Goal: Task Accomplishment & Management: Complete application form

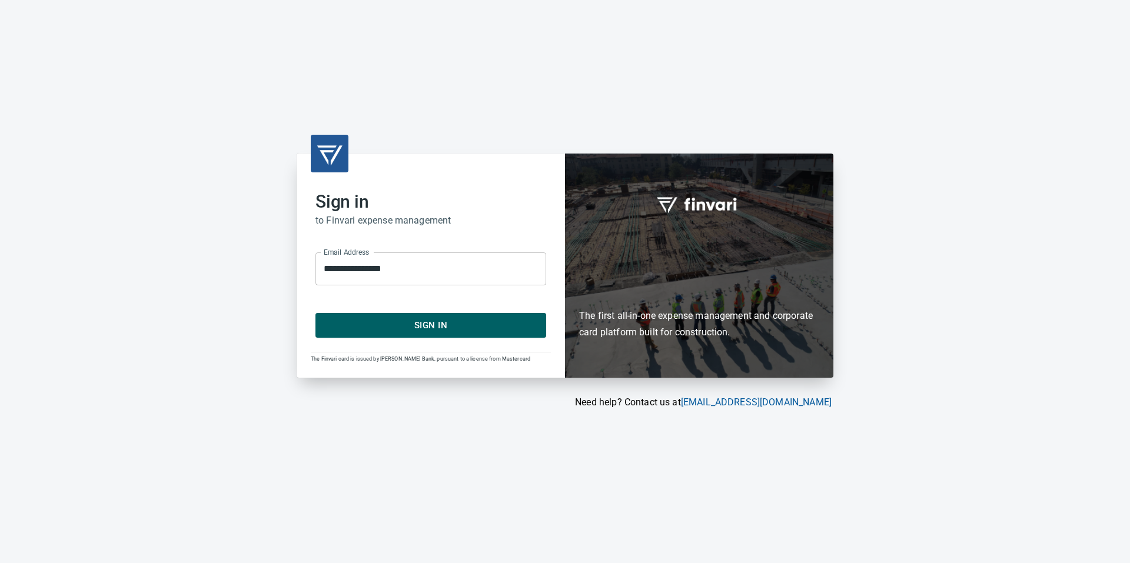
click at [427, 326] on span "Sign In" at bounding box center [430, 325] width 205 height 15
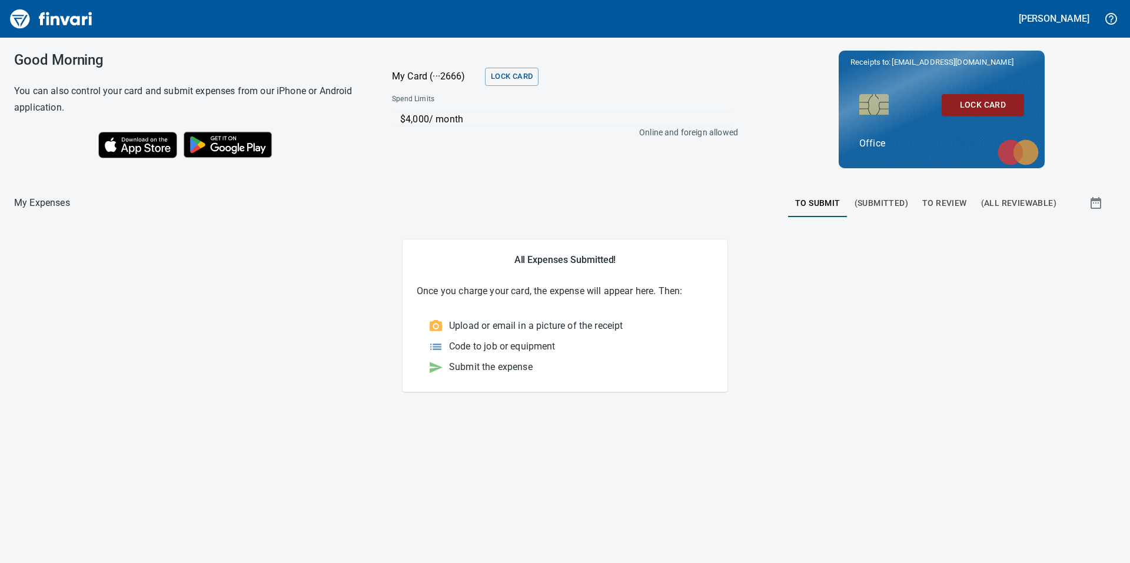
click at [954, 208] on span "To Review" at bounding box center [944, 203] width 45 height 15
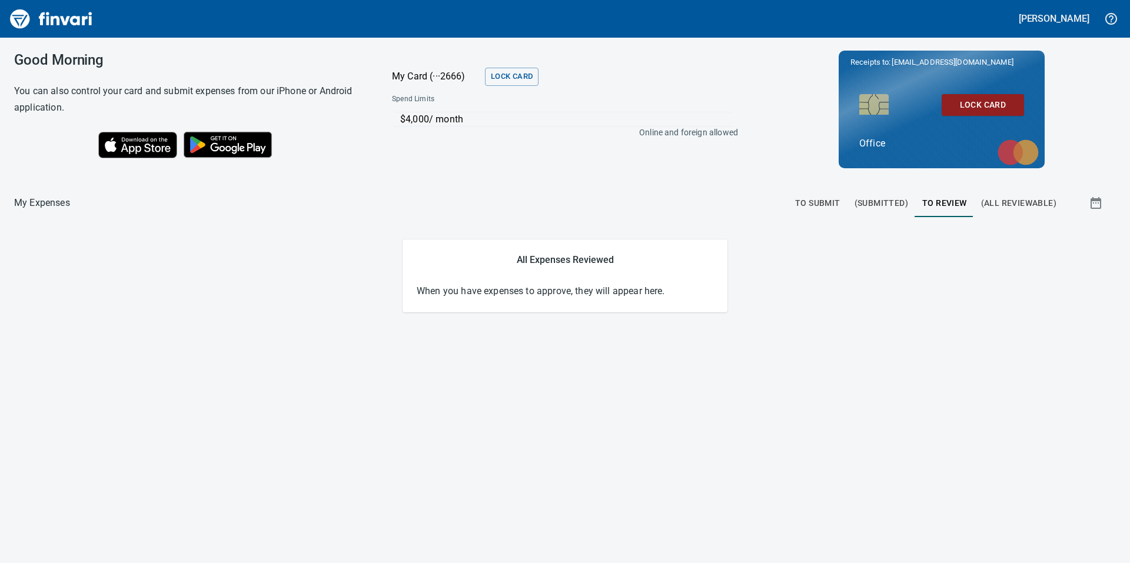
click at [824, 202] on span "To Submit" at bounding box center [817, 203] width 45 height 15
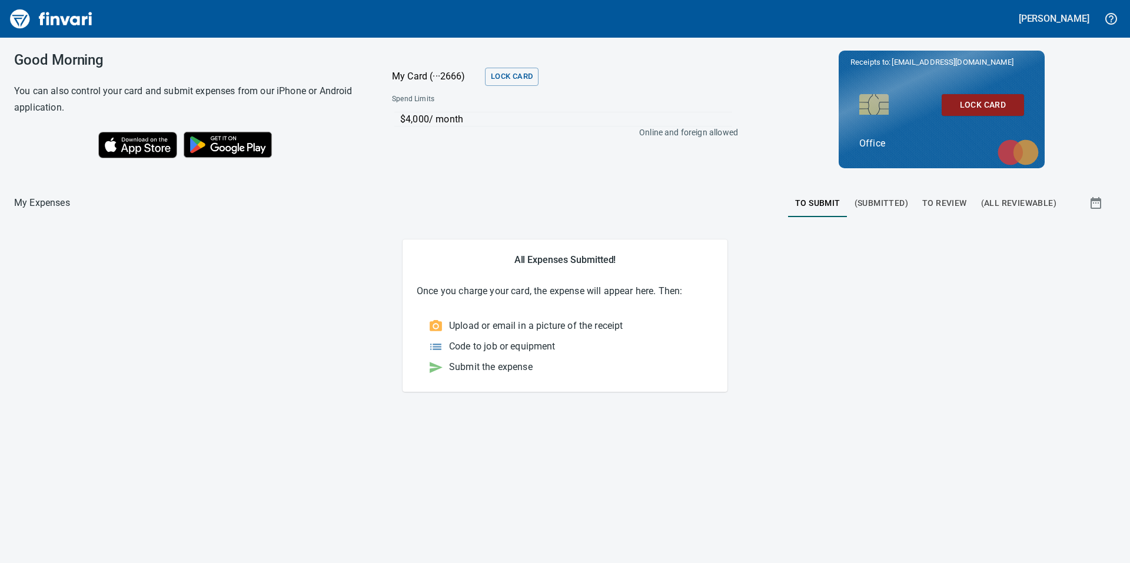
click at [291, 362] on main "All Expenses Submitted! Once you charge your card, the expense will appear here…" at bounding box center [565, 316] width 1102 height 152
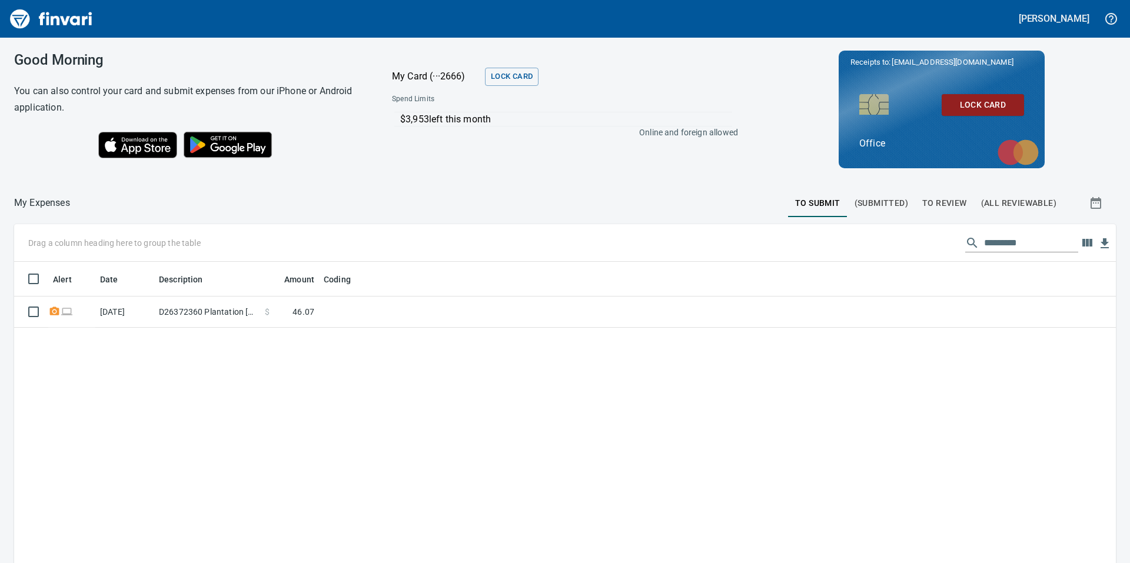
scroll to position [1, 1]
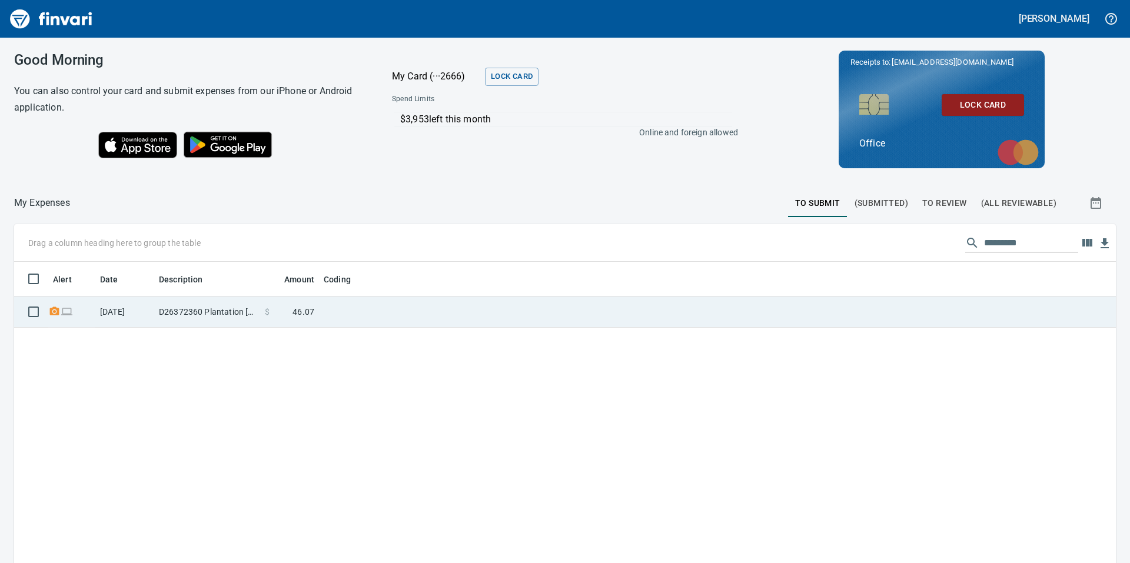
click at [307, 311] on span "46.07" at bounding box center [304, 312] width 22 height 12
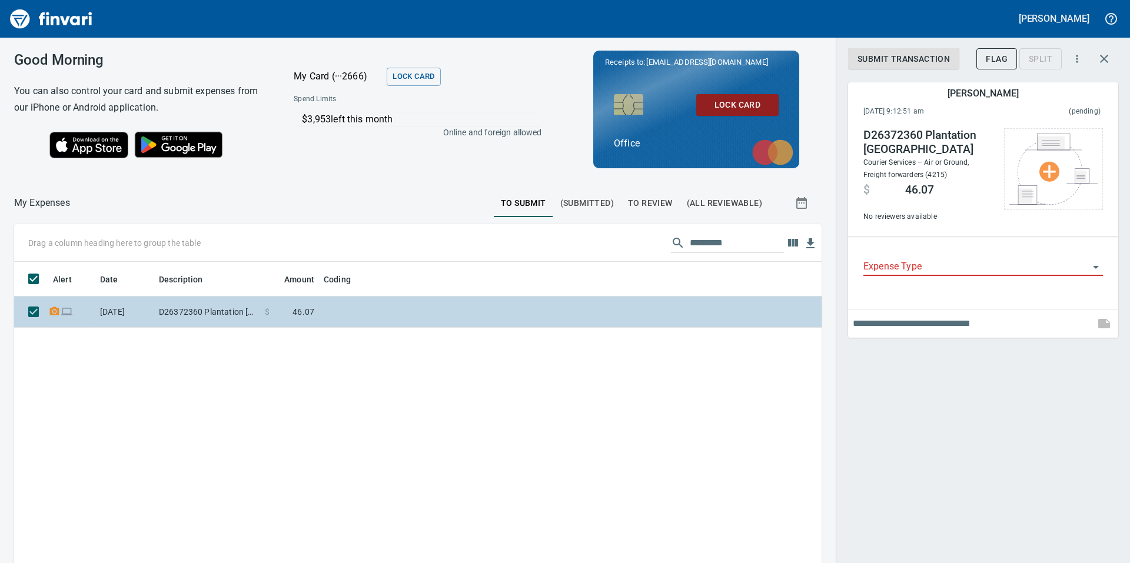
scroll to position [425, 790]
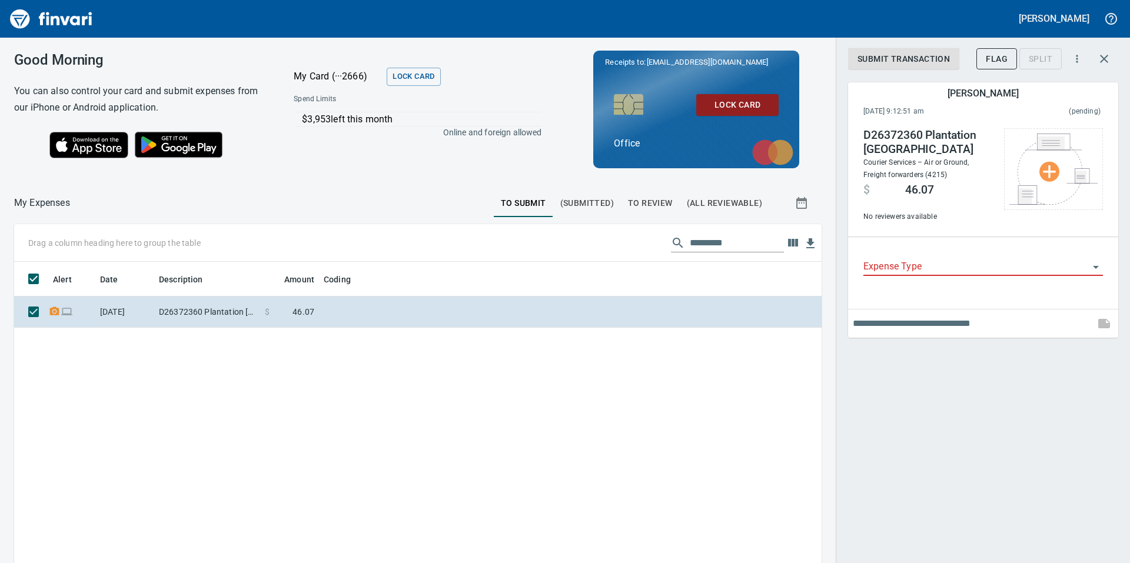
click at [949, 267] on input "Expense Type" at bounding box center [975, 267] width 225 height 16
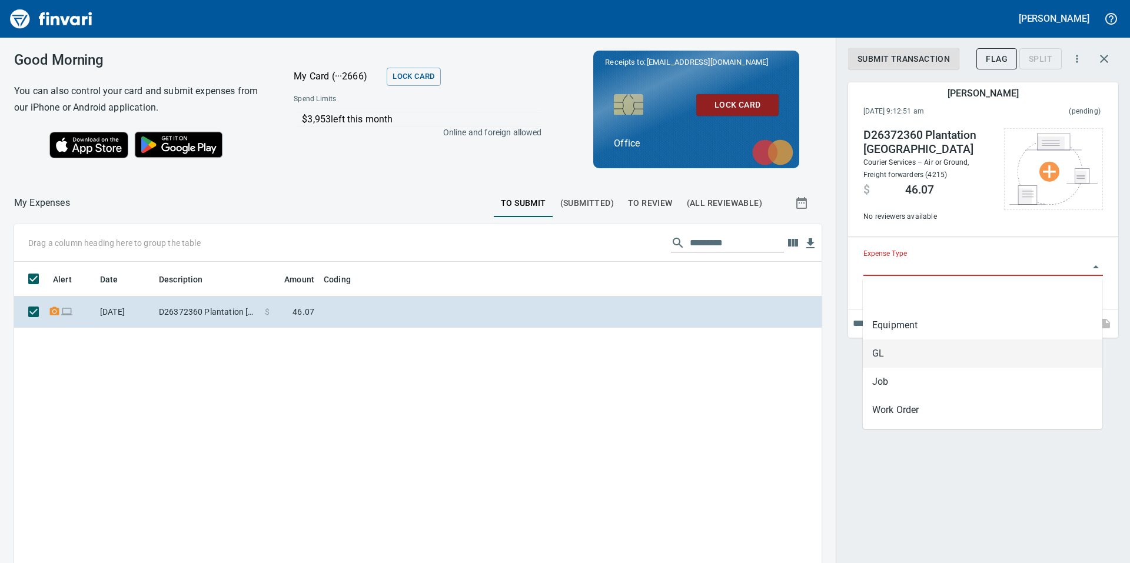
click at [917, 348] on li "GL" at bounding box center [983, 354] width 240 height 28
type input "**"
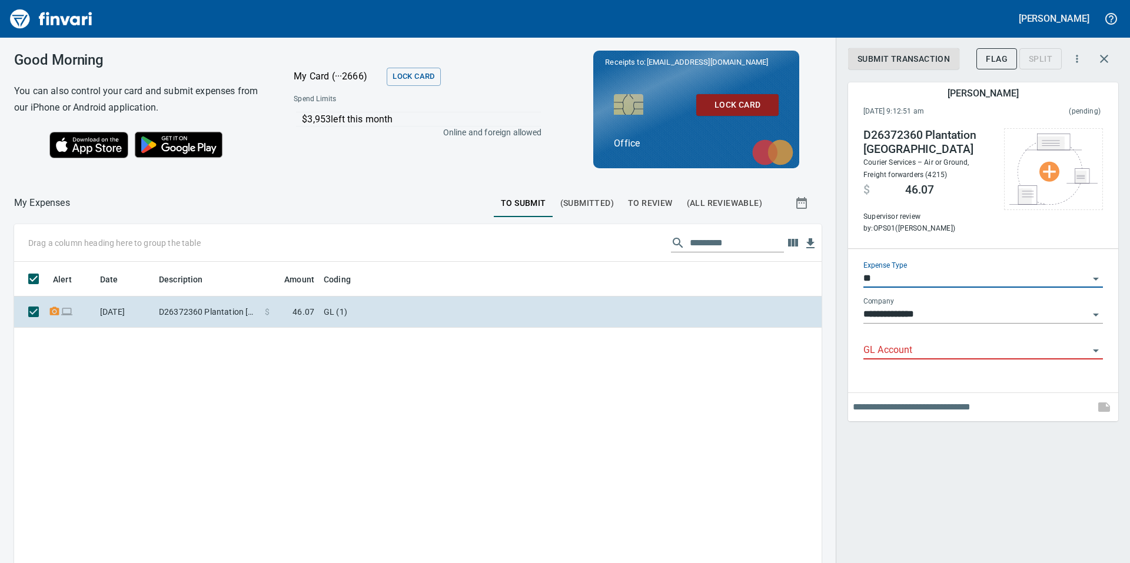
click at [908, 351] on input "GL Account" at bounding box center [975, 351] width 225 height 16
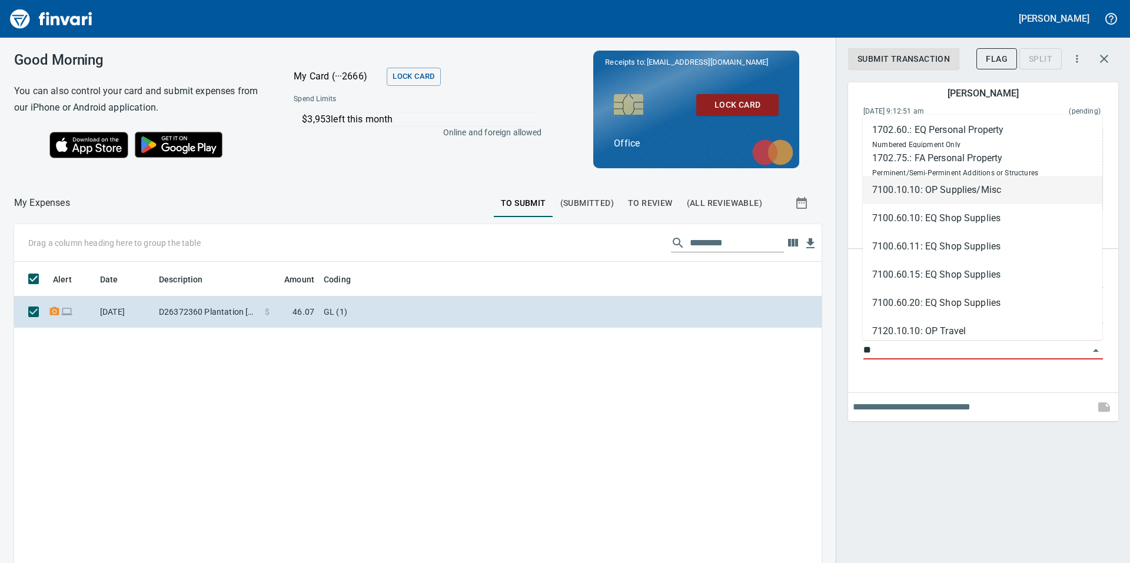
click at [969, 190] on li "7100.10.10: OP Supplies/Misc" at bounding box center [983, 190] width 240 height 28
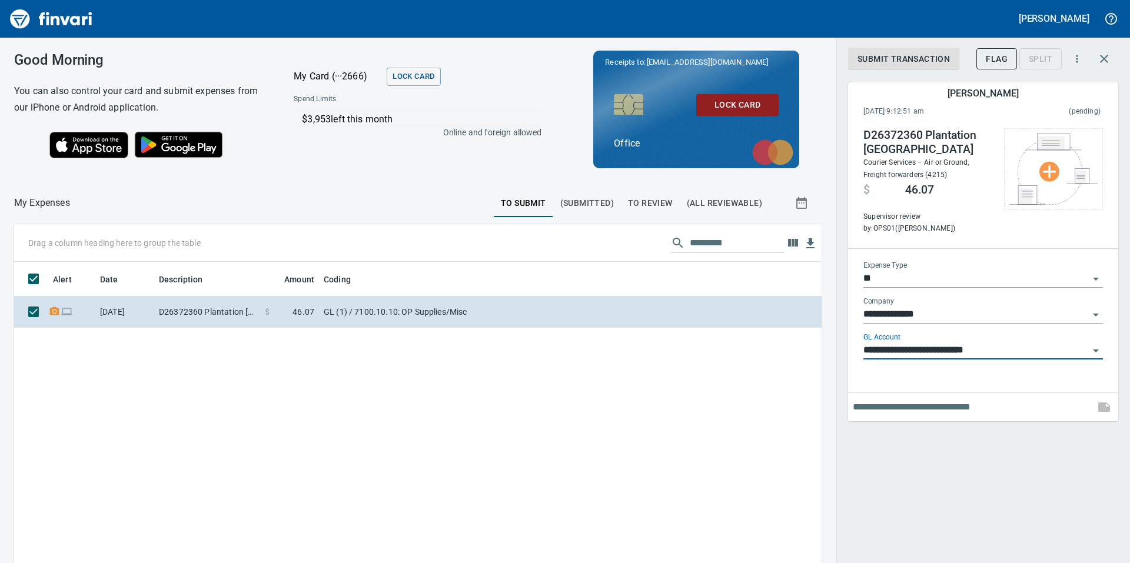
type input "**********"
click at [618, 452] on div "Alert Date Description Amount Coding 9/2/2025 D26372360 Plantation FL $ 46.07 G…" at bounding box center [418, 479] width 808 height 434
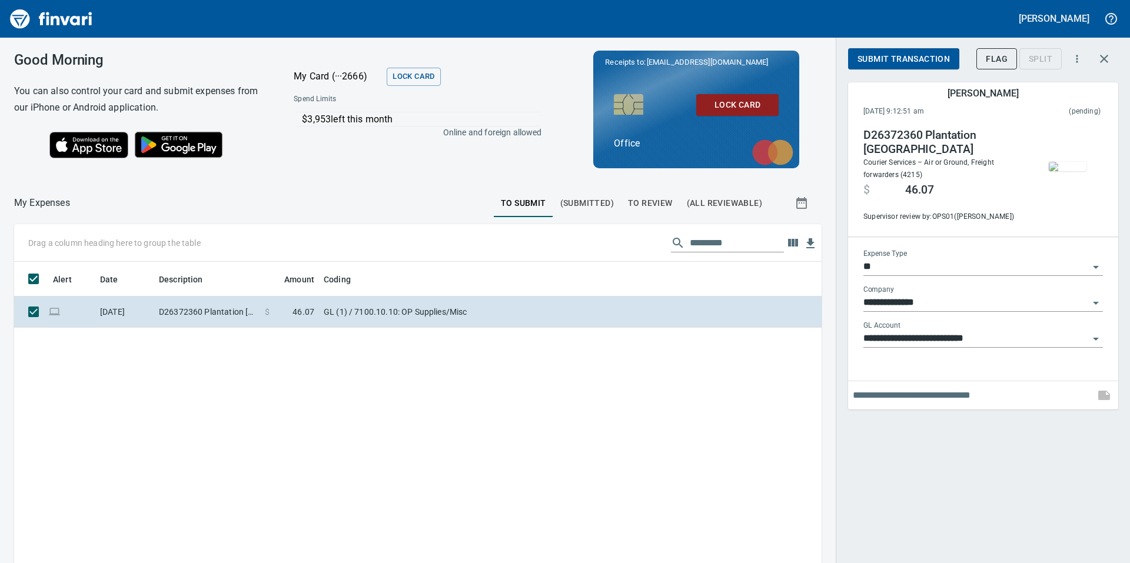
click at [911, 60] on span "Submit Transaction" at bounding box center [904, 59] width 92 height 15
